Goal: Entertainment & Leisure: Consume media (video, audio)

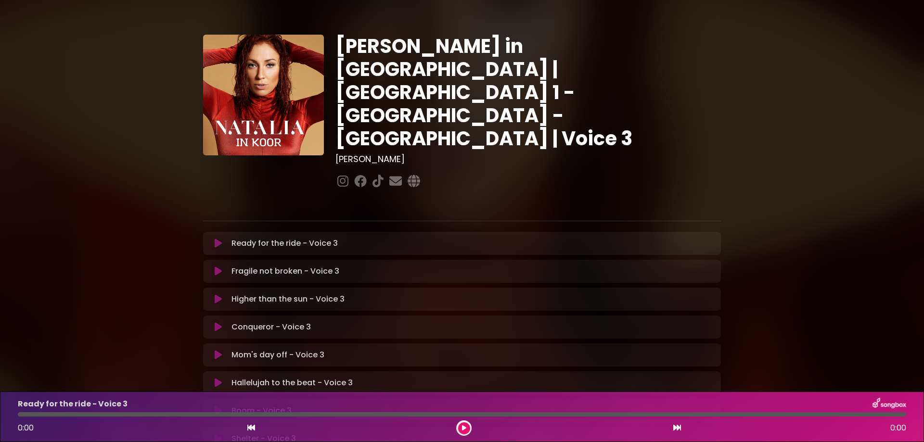
click at [220, 239] on icon at bounding box center [218, 244] width 7 height 10
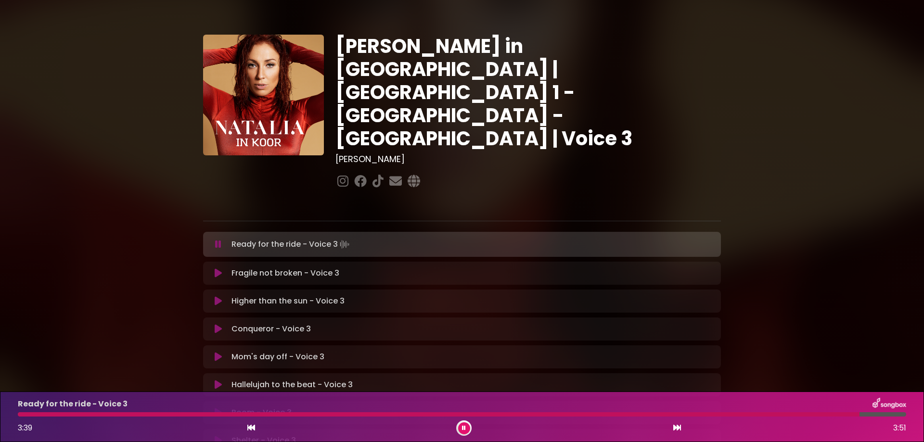
click at [465, 431] on icon at bounding box center [464, 429] width 4 height 6
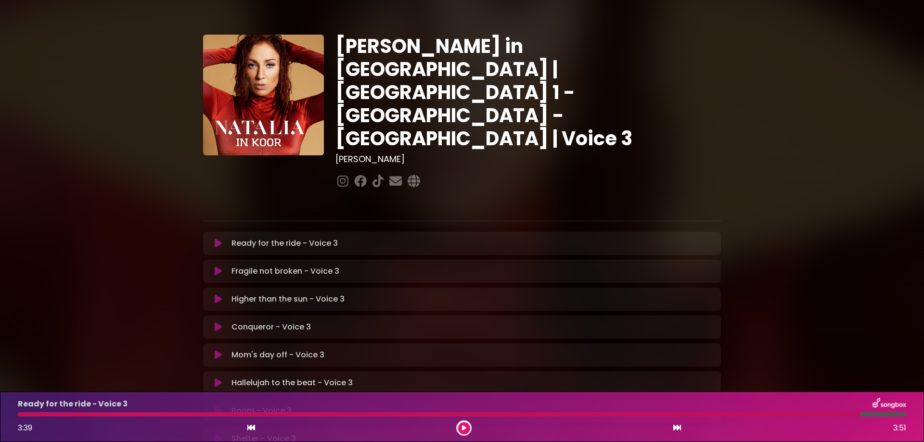
click at [218, 267] on icon at bounding box center [218, 272] width 7 height 10
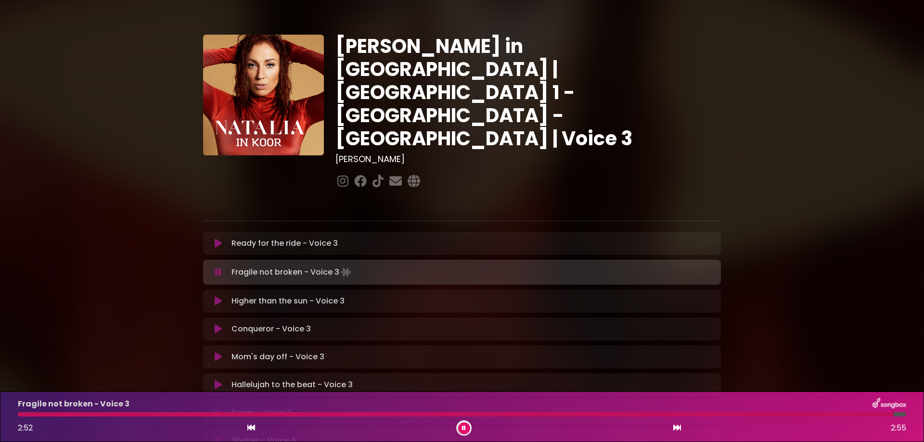
click at [465, 426] on icon at bounding box center [464, 429] width 4 height 6
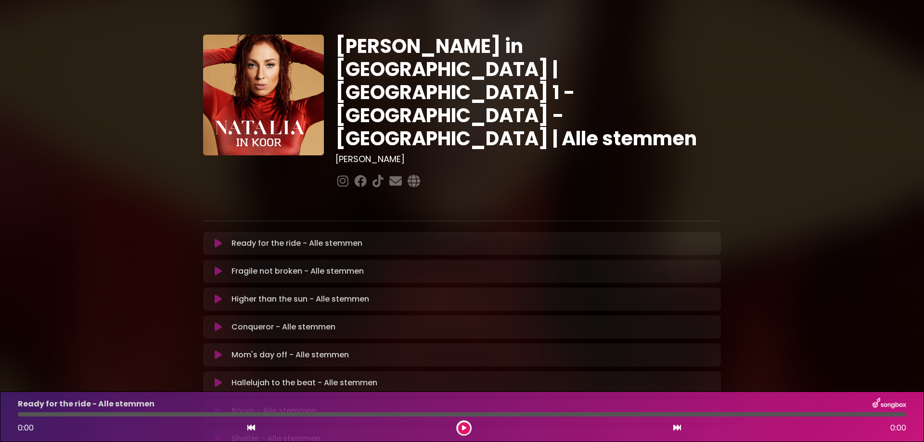
click at [220, 239] on icon at bounding box center [218, 244] width 7 height 10
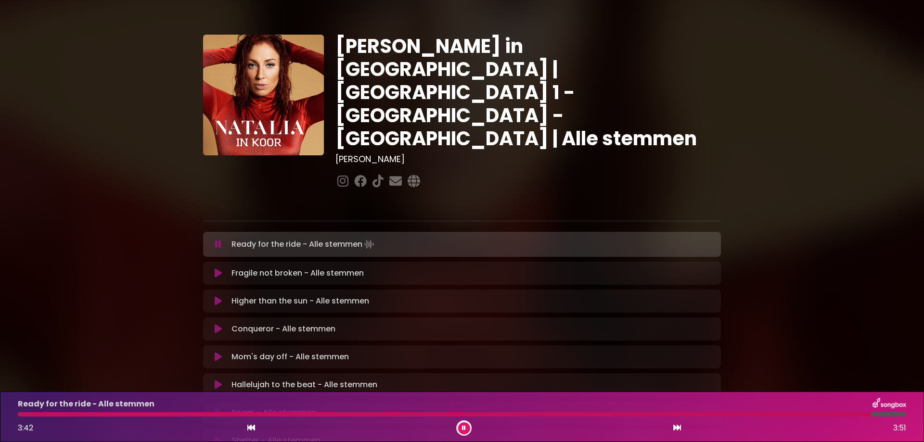
click at [463, 428] on icon at bounding box center [464, 429] width 4 height 6
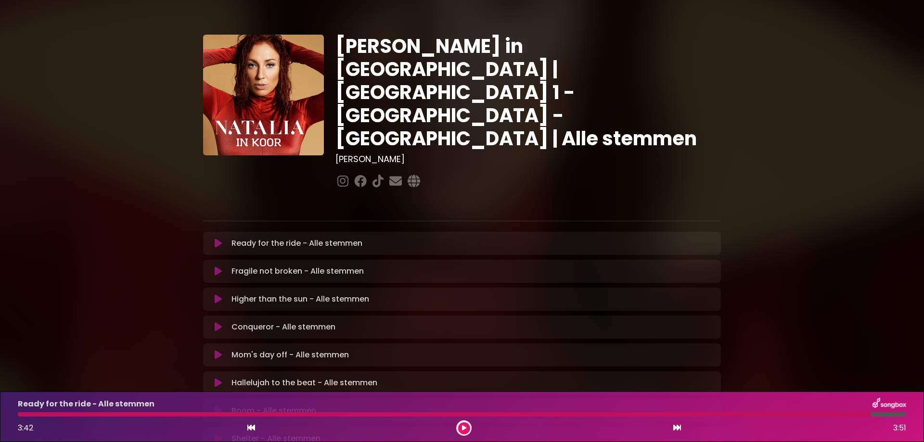
click at [219, 267] on icon at bounding box center [218, 272] width 7 height 10
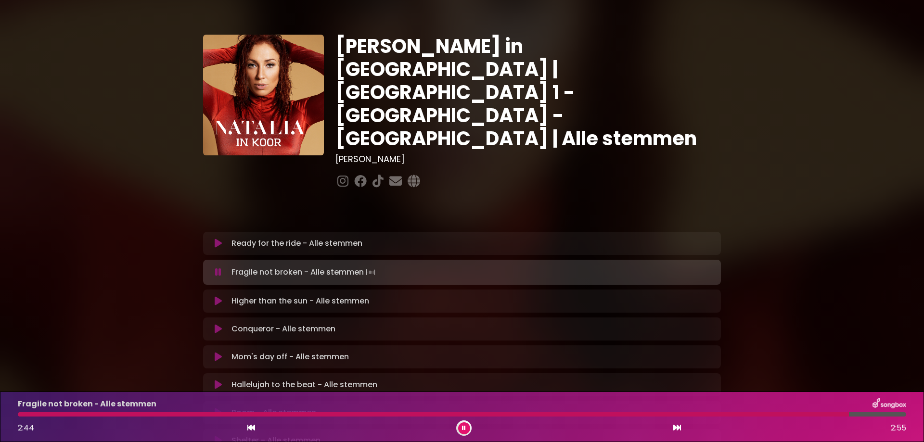
click at [465, 428] on icon at bounding box center [464, 429] width 4 height 6
